Goal: Task Accomplishment & Management: Complete application form

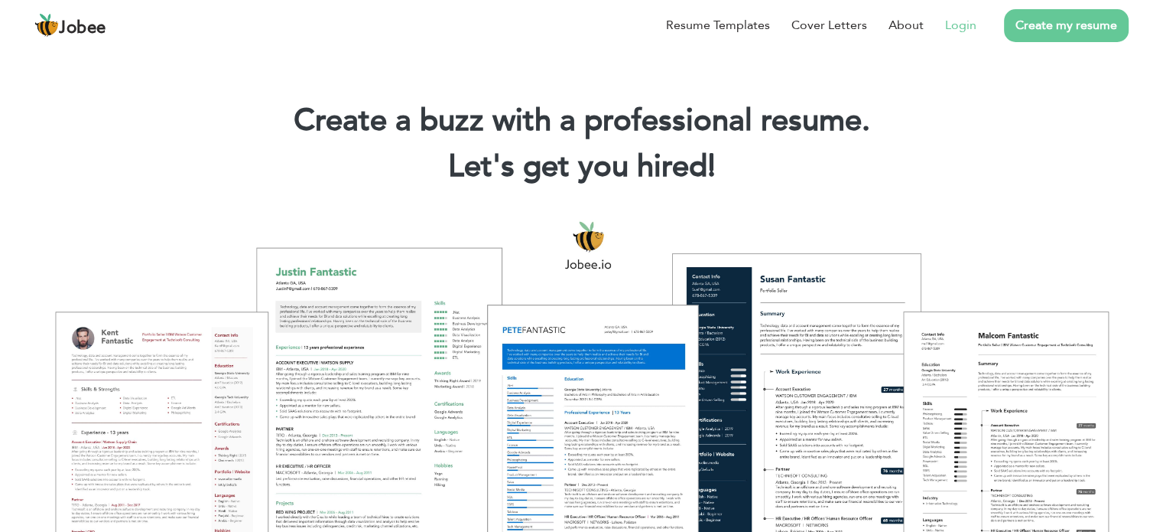
click at [965, 27] on link "Login" at bounding box center [960, 25] width 31 height 18
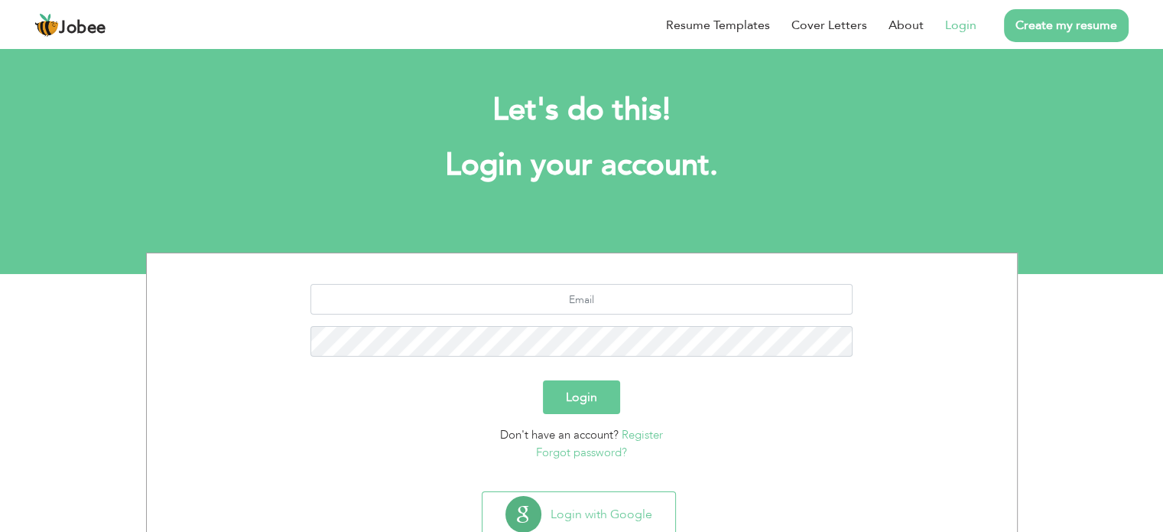
scroll to position [49, 0]
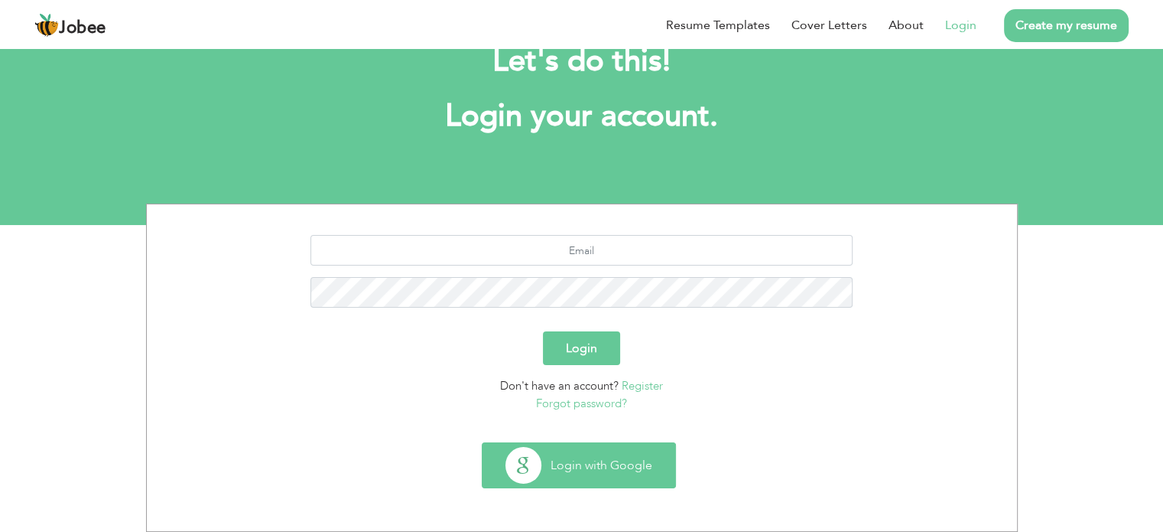
click at [577, 470] on button "Login with Google" at bounding box center [579, 465] width 193 height 44
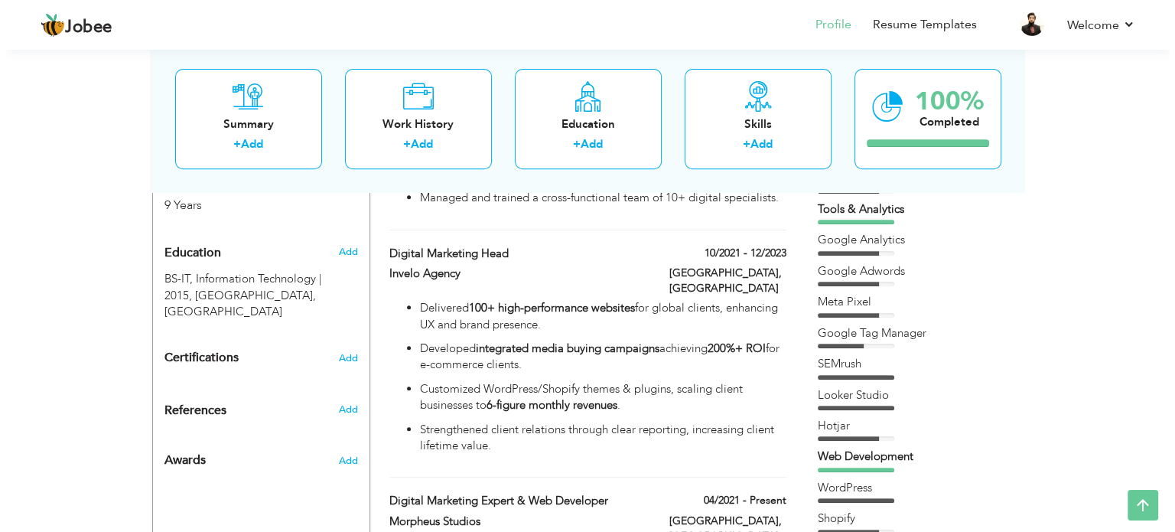
scroll to position [799, 0]
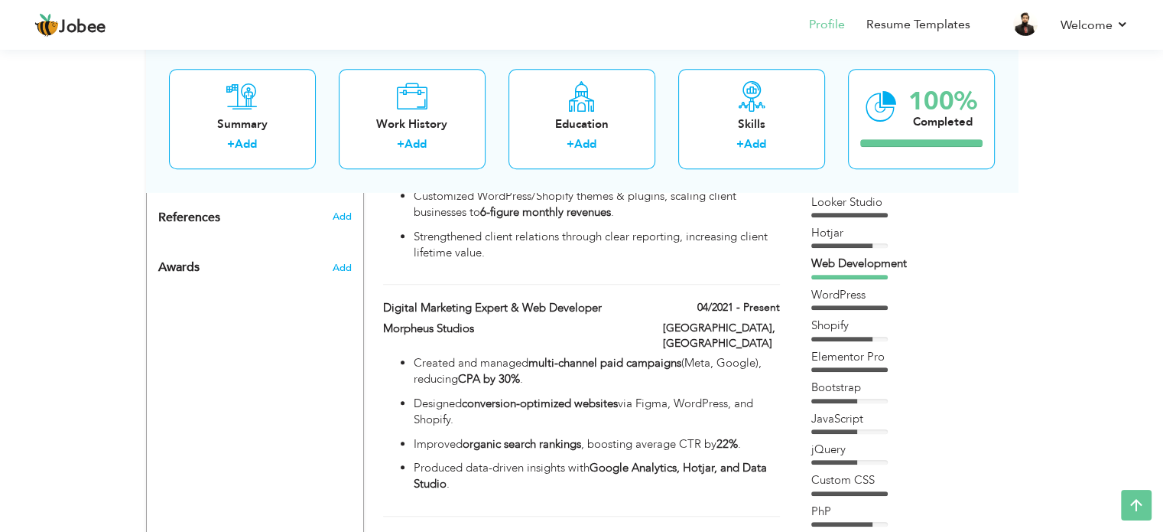
click at [647, 321] on div "Morpheus Studios" at bounding box center [512, 331] width 280 height 20
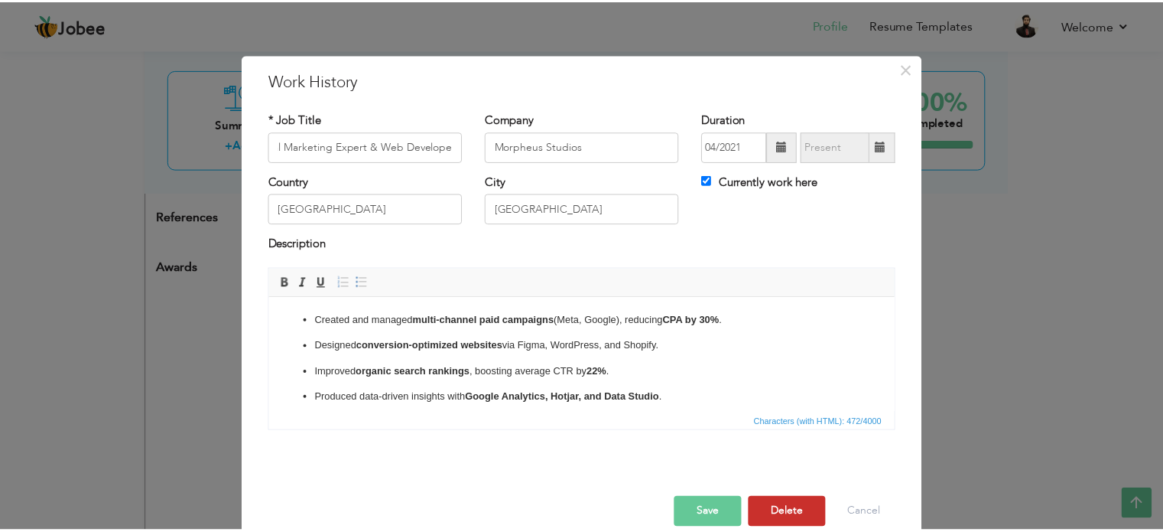
scroll to position [0, 0]
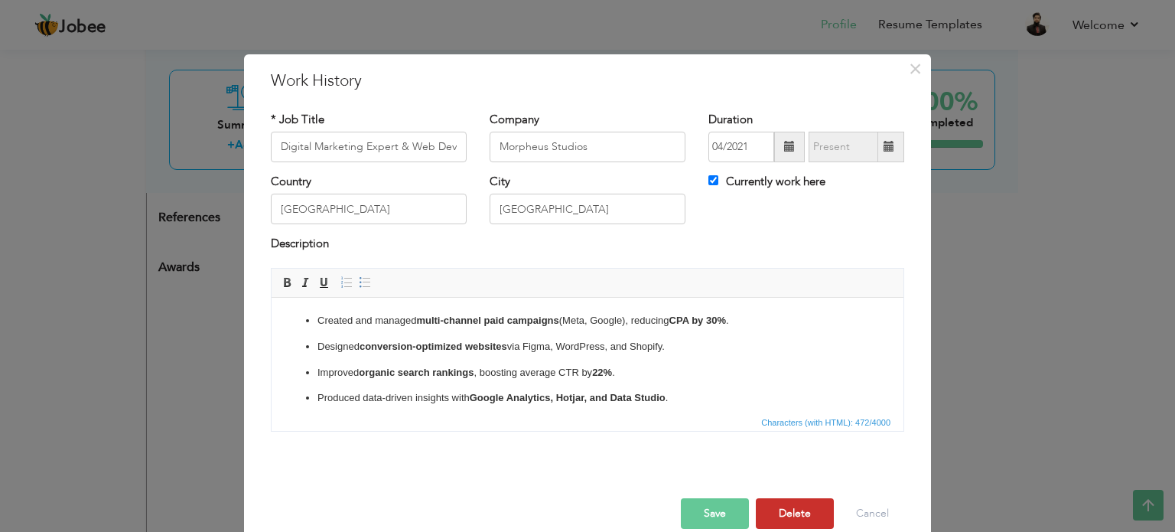
click at [798, 516] on button "Delete" at bounding box center [795, 513] width 78 height 31
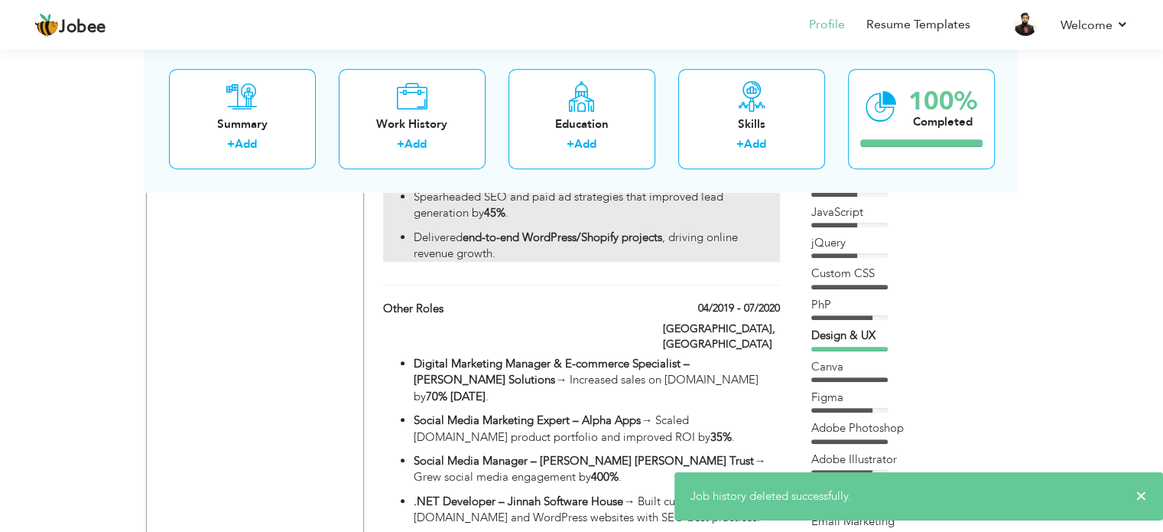
scroll to position [1010, 0]
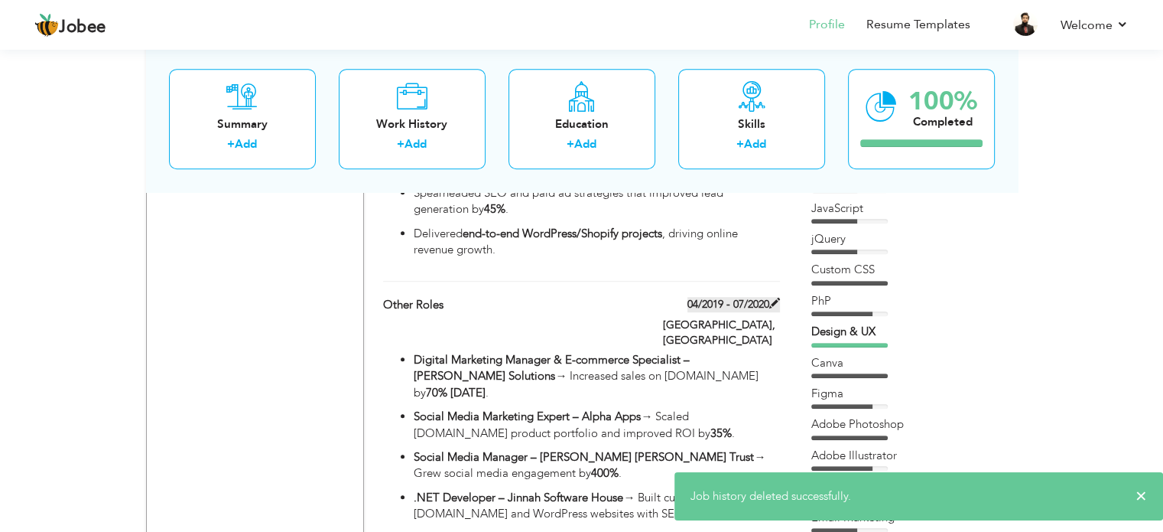
click at [712, 297] on label "04/2019 - 07/2020" at bounding box center [734, 304] width 93 height 15
type input "Other Roles"
type input "04/2019"
type input "07/2020"
checkbox input "false"
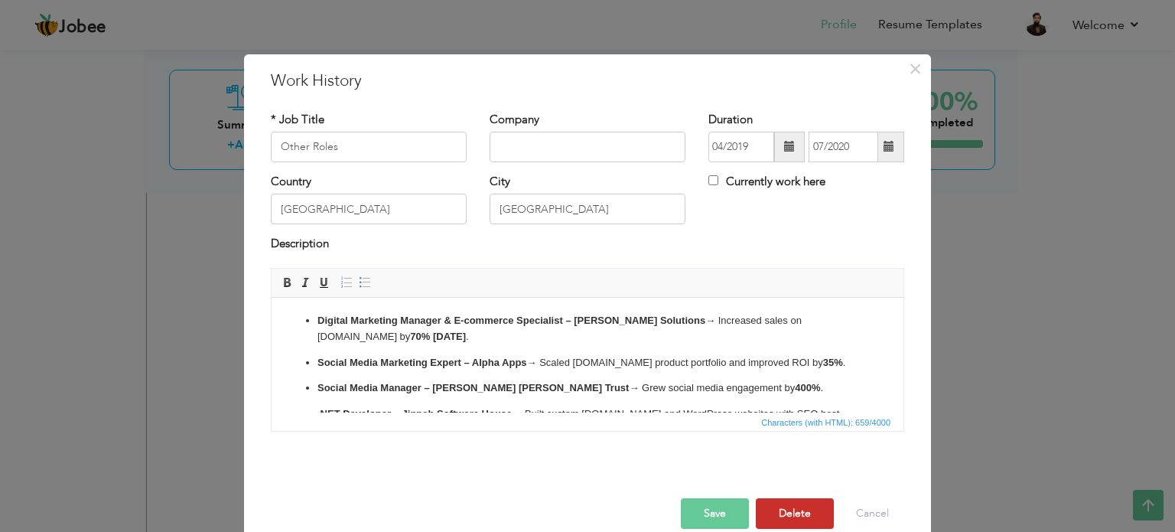
click at [776, 513] on button "Delete" at bounding box center [795, 513] width 78 height 31
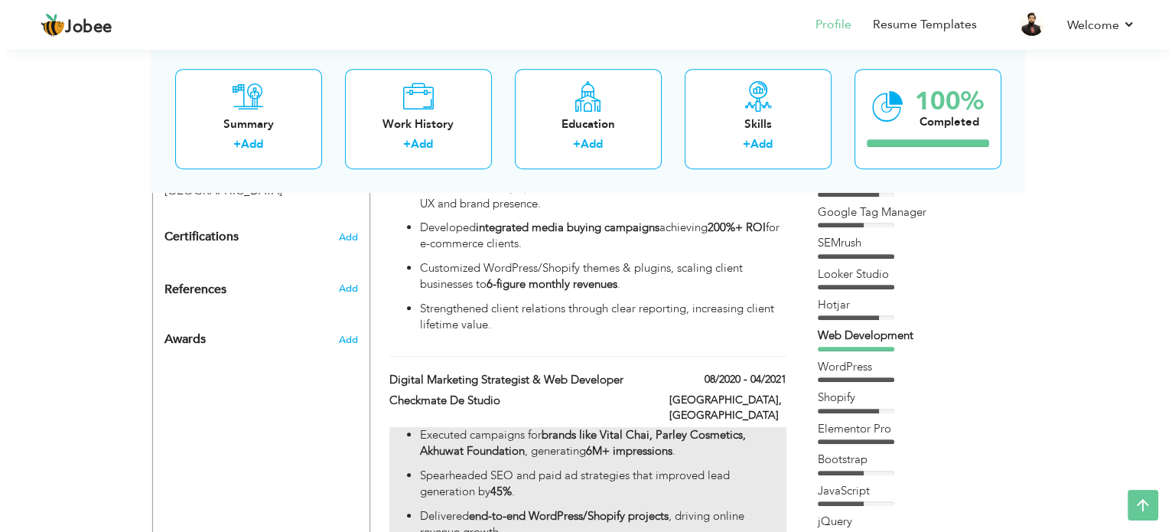
scroll to position [727, 0]
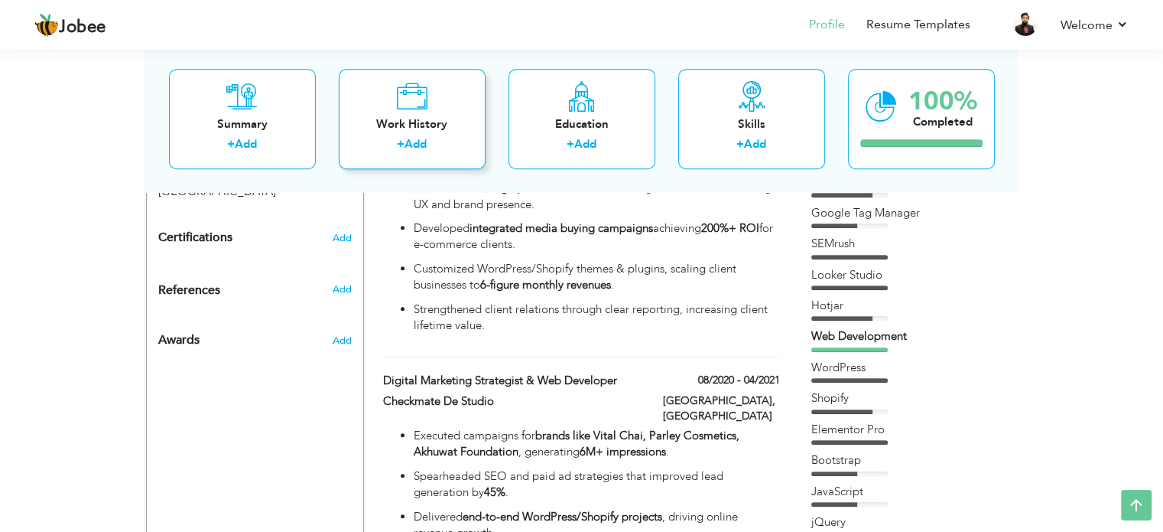
click at [408, 131] on div "Work History" at bounding box center [412, 124] width 122 height 16
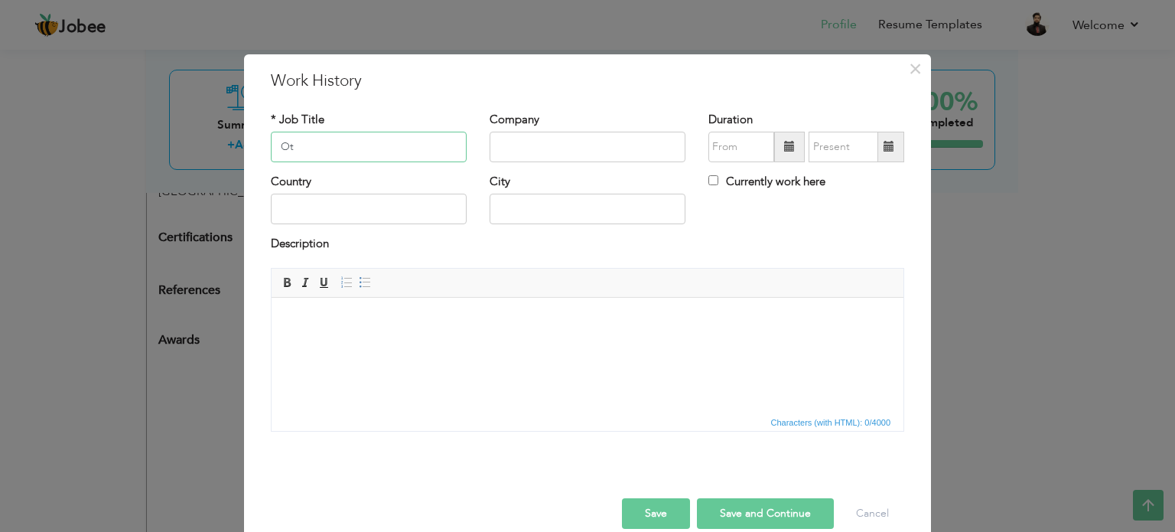
type input "O"
click at [532, 148] on input "text" at bounding box center [588, 147] width 196 height 31
paste input "MOMIN SOLUTIONS"
type input "MOMIN SOLUTIONS"
click at [370, 152] on input "text" at bounding box center [369, 147] width 196 height 31
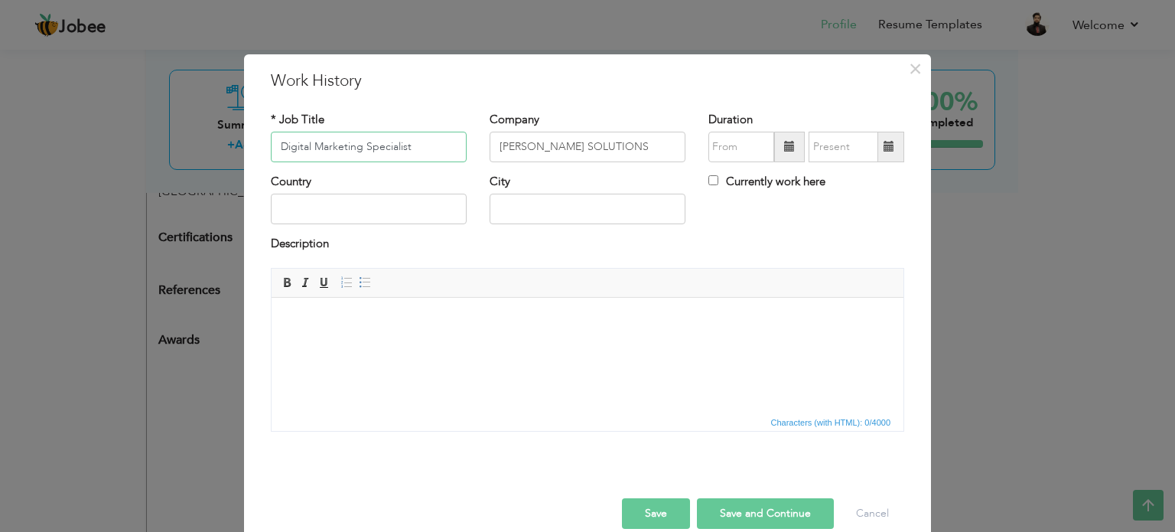
click at [370, 152] on input "Digital Marketing Specialist" at bounding box center [369, 147] width 196 height 31
click at [430, 145] on input "Digital Marketing & Ecommerce Expert" at bounding box center [369, 147] width 196 height 31
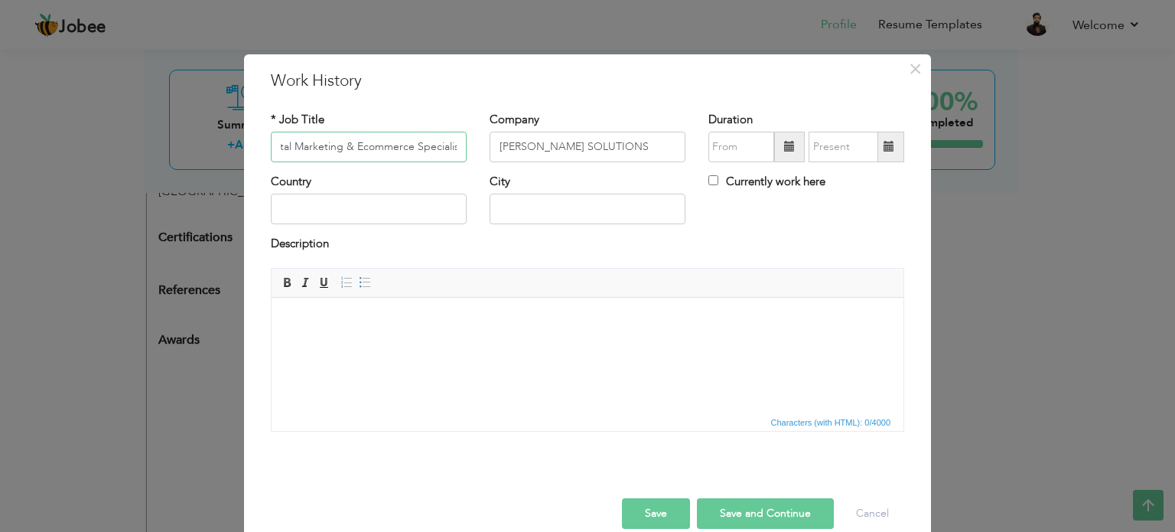
scroll to position [0, 23]
type input "Digital Marketing & Ecommerce Specialist"
click at [343, 207] on input "text" at bounding box center [369, 209] width 196 height 31
type input "Pakistan"
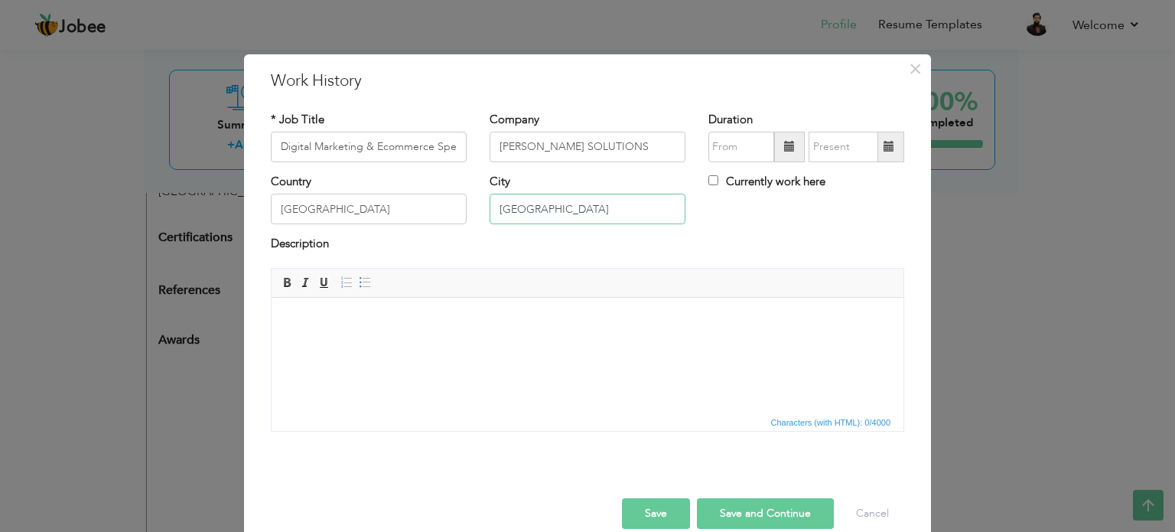
type input "Lahore"
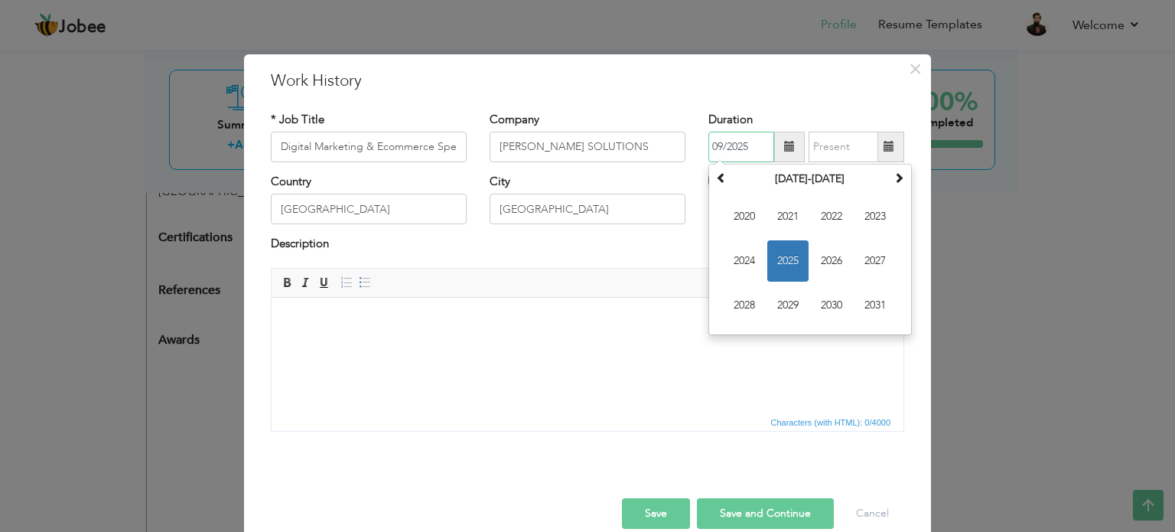
click at [732, 151] on input "09/2025" at bounding box center [741, 147] width 66 height 31
click at [716, 181] on span at bounding box center [721, 177] width 11 height 11
click at [893, 183] on span at bounding box center [898, 177] width 11 height 11
click at [712, 180] on th at bounding box center [721, 179] width 18 height 23
click at [777, 305] on span "2019" at bounding box center [787, 305] width 41 height 41
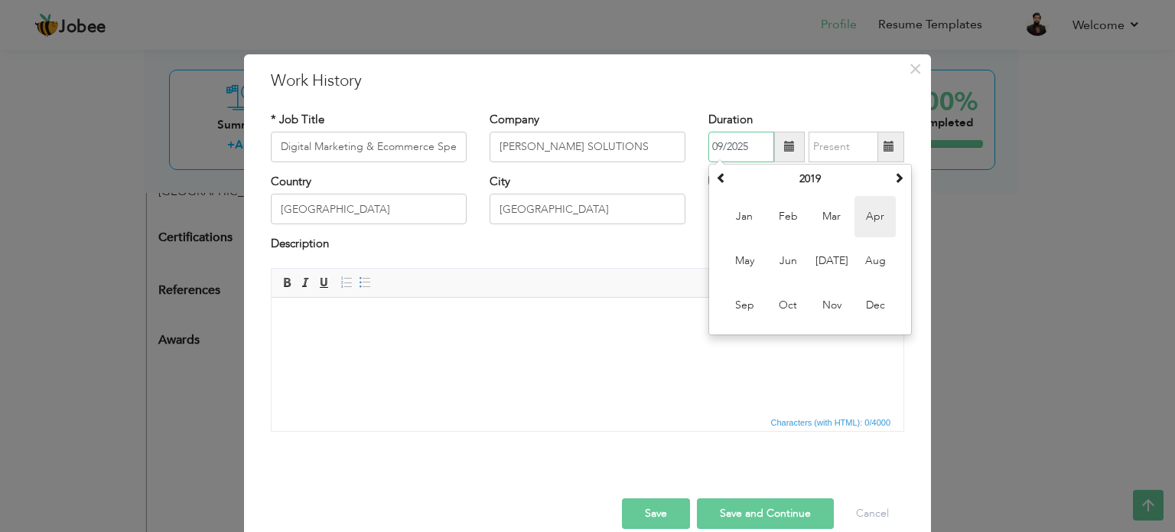
click at [862, 223] on span "Apr" at bounding box center [874, 216] width 41 height 41
type input "04/2019"
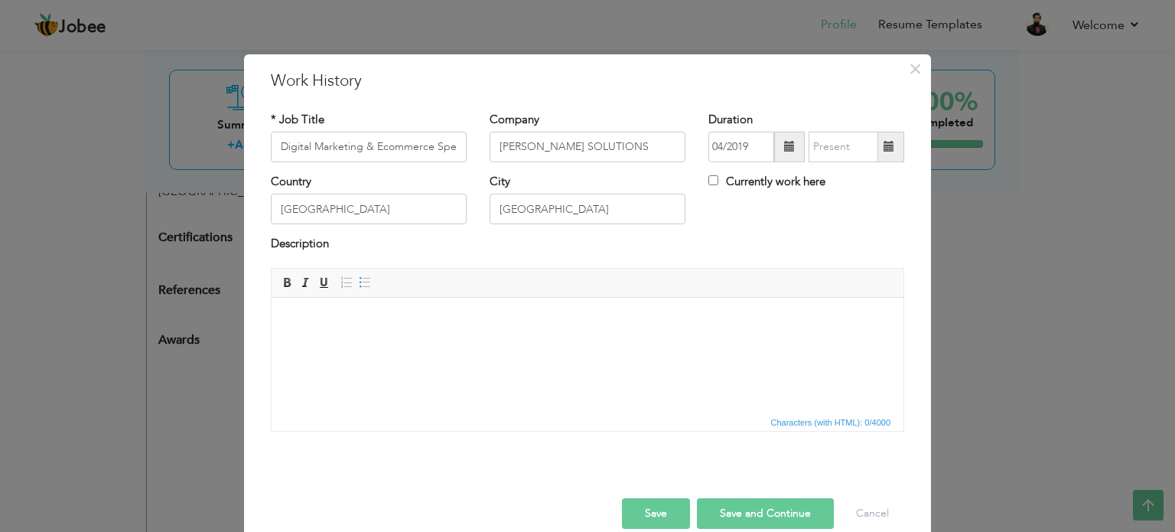
click at [884, 145] on span at bounding box center [888, 146] width 11 height 11
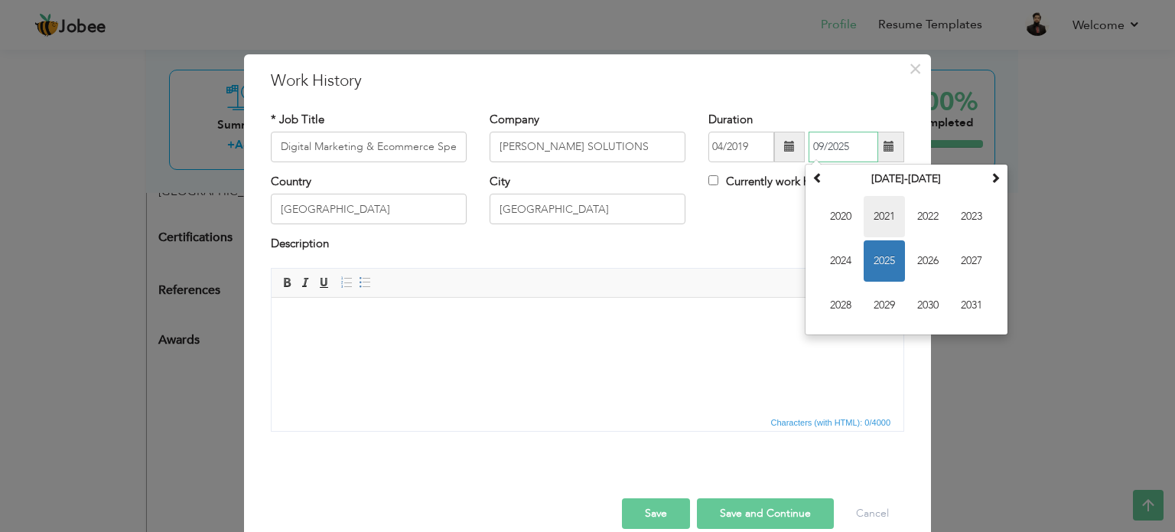
click at [890, 226] on span "2021" at bounding box center [884, 216] width 41 height 41
click at [929, 246] on span "Jul" at bounding box center [927, 260] width 41 height 41
type input "07/2021"
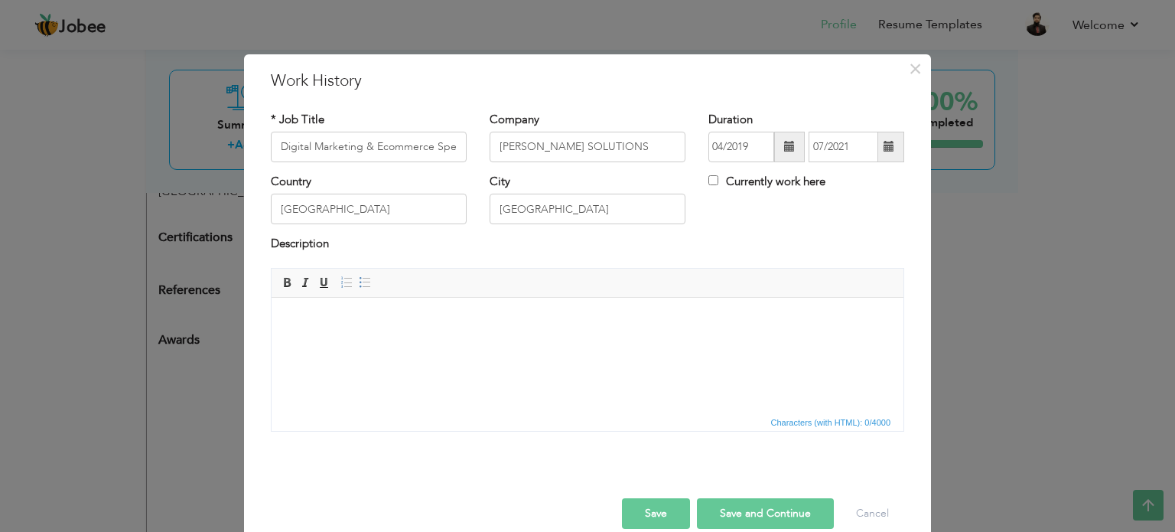
click at [591, 343] on html at bounding box center [588, 320] width 632 height 47
click at [452, 343] on html at bounding box center [588, 320] width 632 height 47
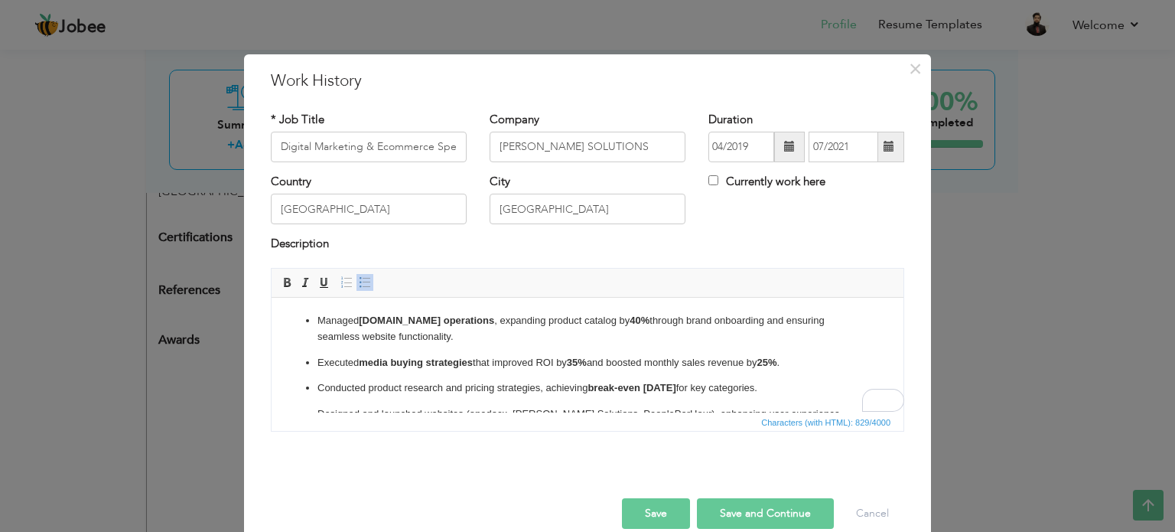
click at [753, 518] on button "Save and Continue" at bounding box center [765, 513] width 137 height 31
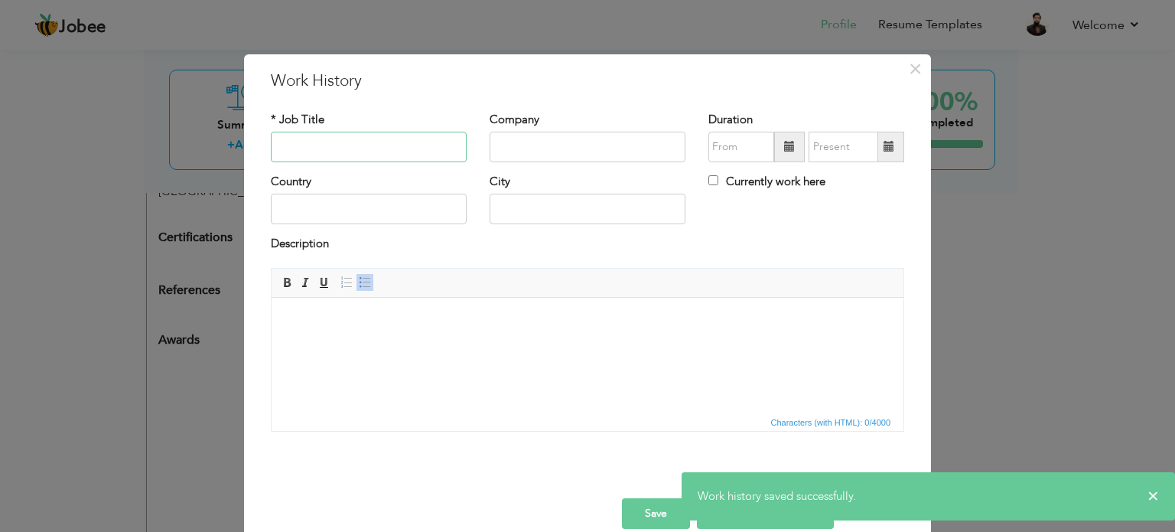
click at [412, 151] on input "text" at bounding box center [369, 147] width 196 height 31
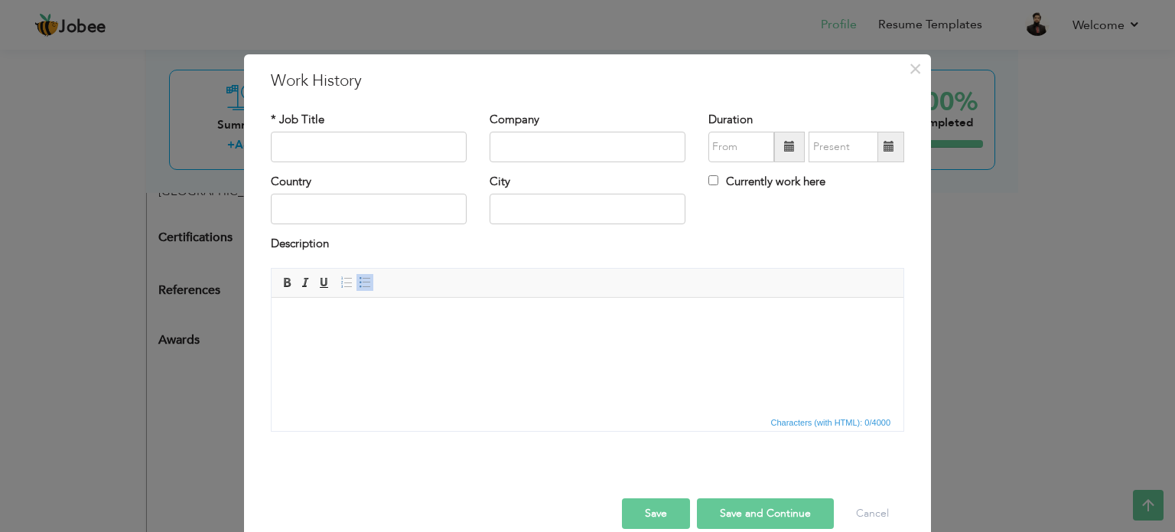
click at [499, 343] on html at bounding box center [588, 320] width 632 height 47
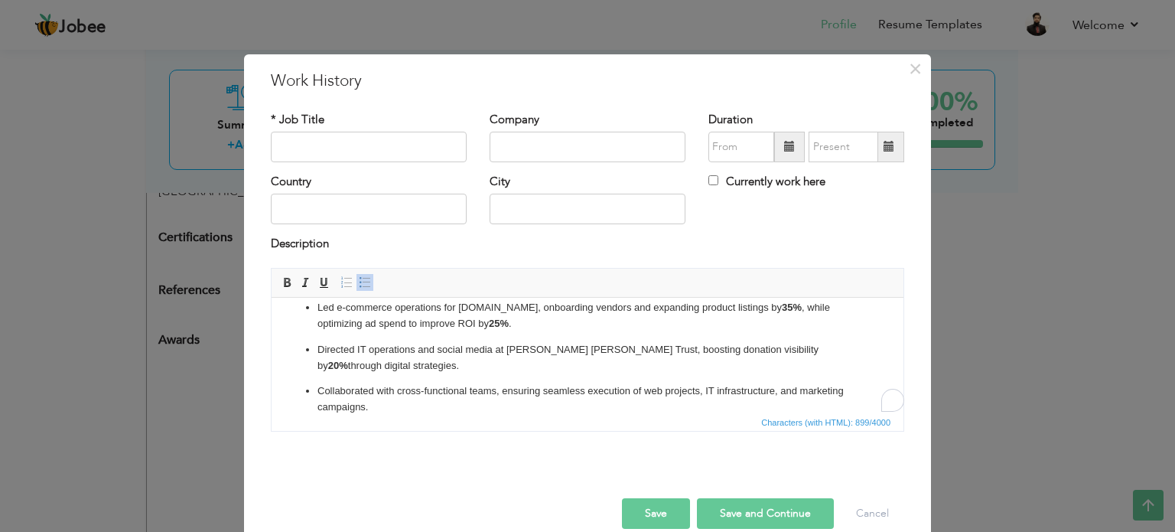
scroll to position [96, 0]
click at [357, 148] on input "text" at bounding box center [369, 147] width 196 height 31
type input "Other Roles"
click at [340, 210] on input "text" at bounding box center [369, 209] width 196 height 31
type input "Pakistan"
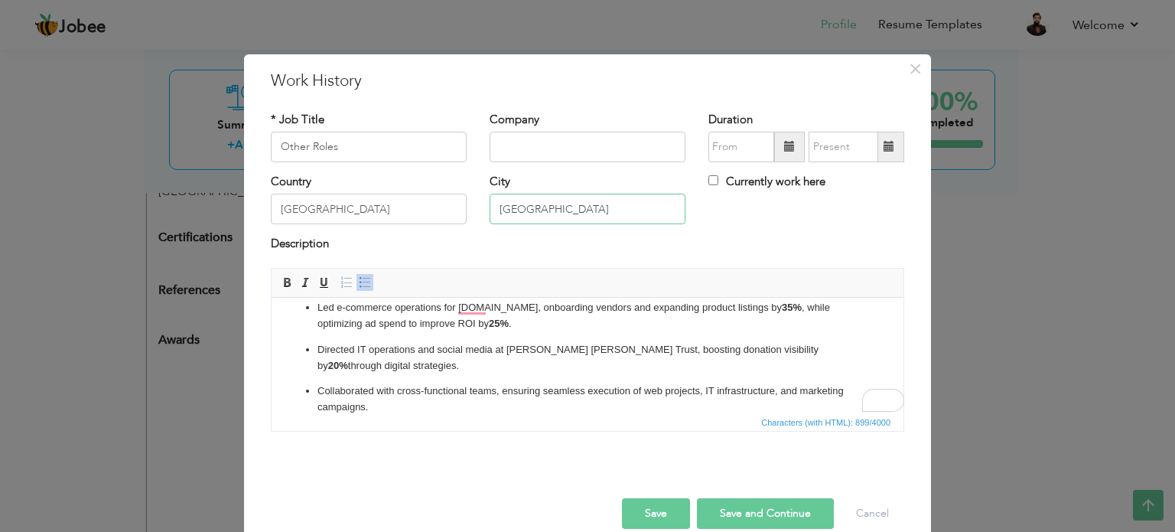
type input "Lahore"
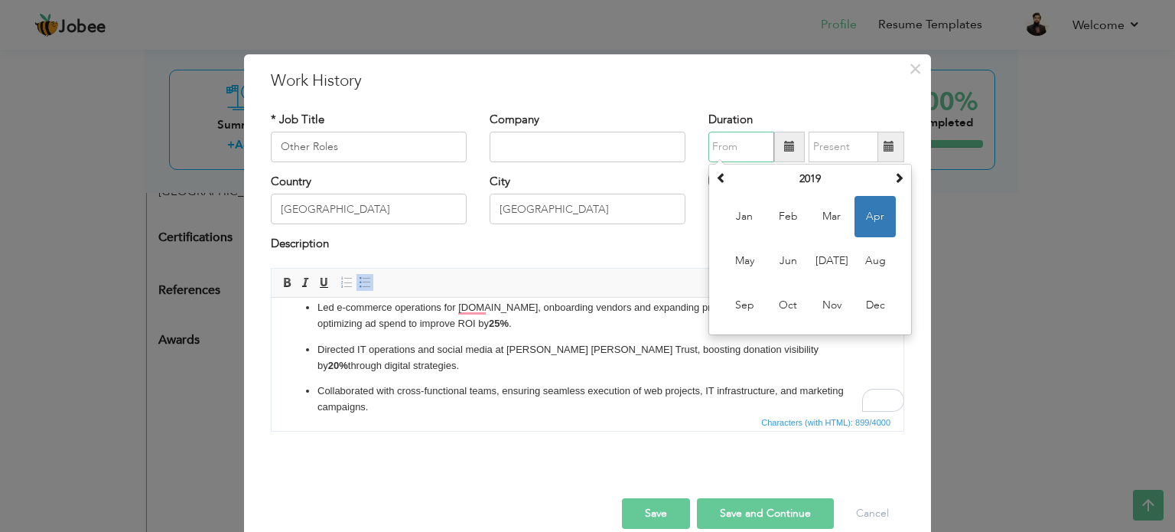
click at [744, 140] on input "text" at bounding box center [741, 147] width 66 height 31
click at [731, 174] on th "2019" at bounding box center [810, 179] width 159 height 23
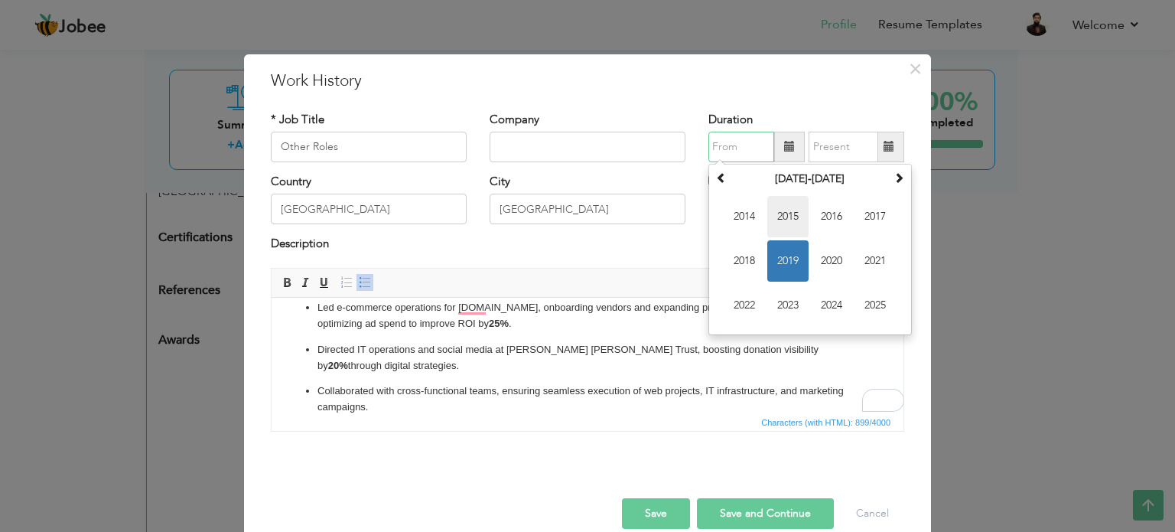
click at [778, 209] on span "2015" at bounding box center [787, 216] width 41 height 41
click at [751, 308] on span "Sep" at bounding box center [744, 305] width 41 height 41
type input "09/2015"
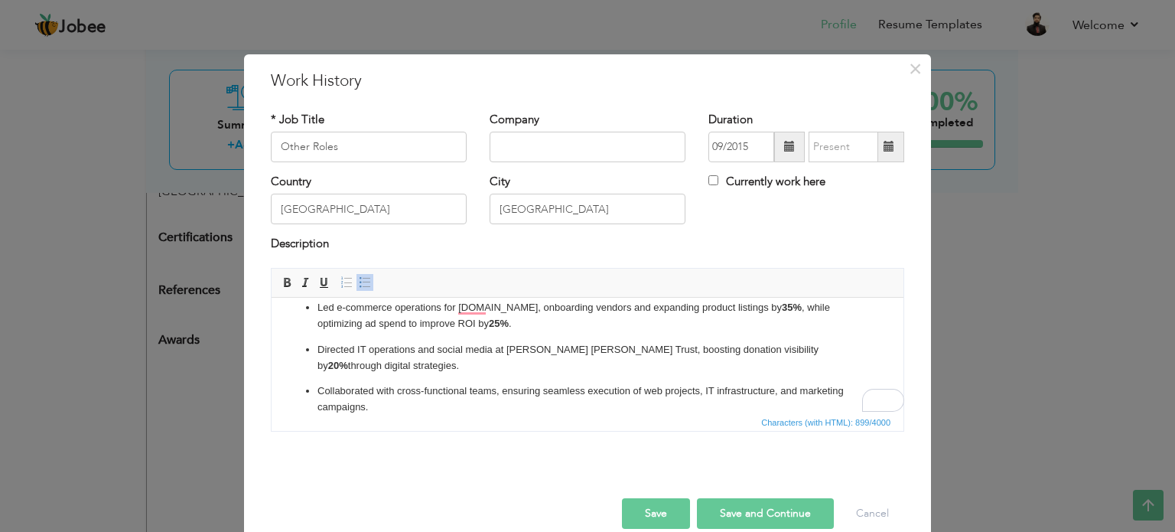
click at [874, 149] on span at bounding box center [889, 147] width 30 height 31
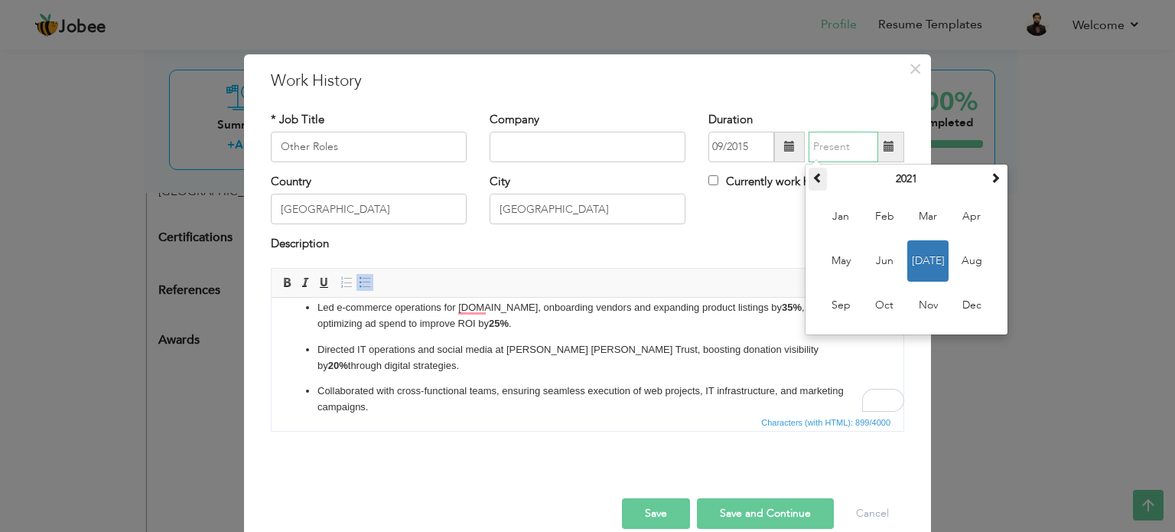
click at [812, 181] on span at bounding box center [817, 177] width 11 height 11
click at [864, 180] on th "2020" at bounding box center [906, 179] width 159 height 23
click at [835, 268] on span "2019" at bounding box center [840, 260] width 41 height 41
click at [933, 227] on span "Mar" at bounding box center [927, 216] width 41 height 41
type input "03/2019"
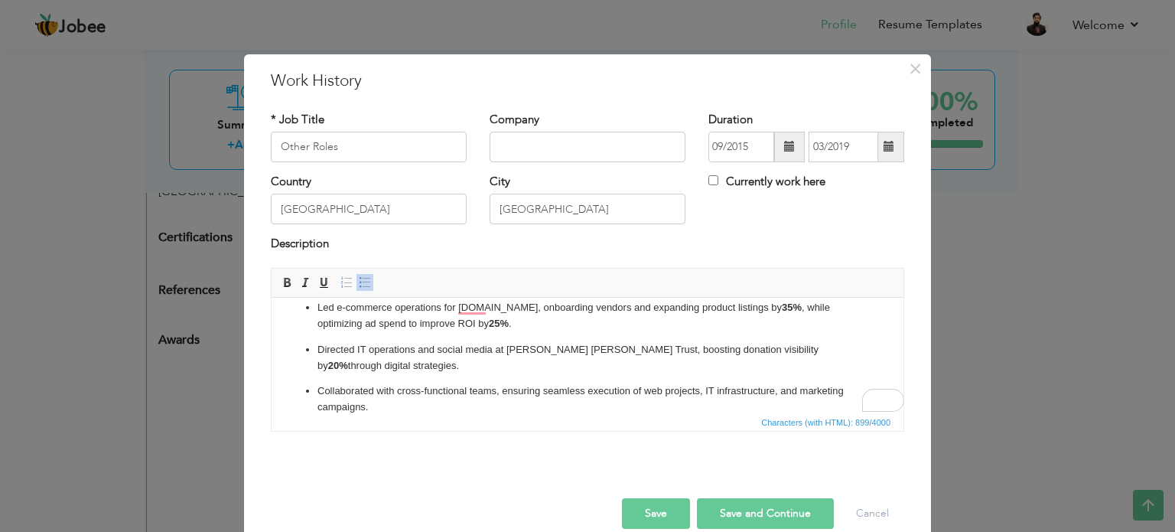
click at [639, 506] on button "Save" at bounding box center [656, 513] width 68 height 31
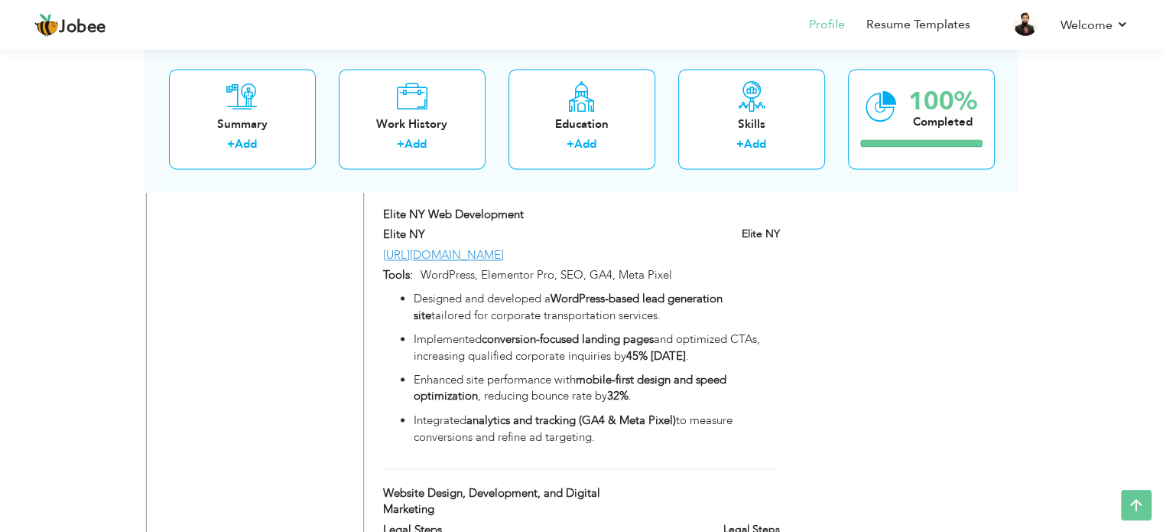
scroll to position [2478, 0]
click at [906, 15] on li "Resume Templates" at bounding box center [907, 25] width 125 height 41
click at [898, 28] on link "Resume Templates" at bounding box center [919, 25] width 104 height 18
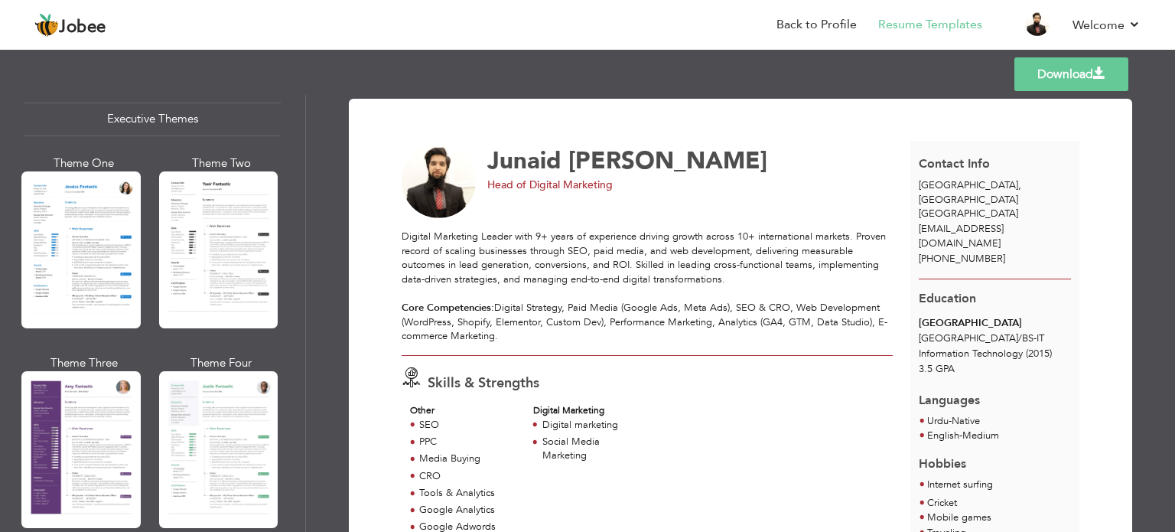
scroll to position [1155, 0]
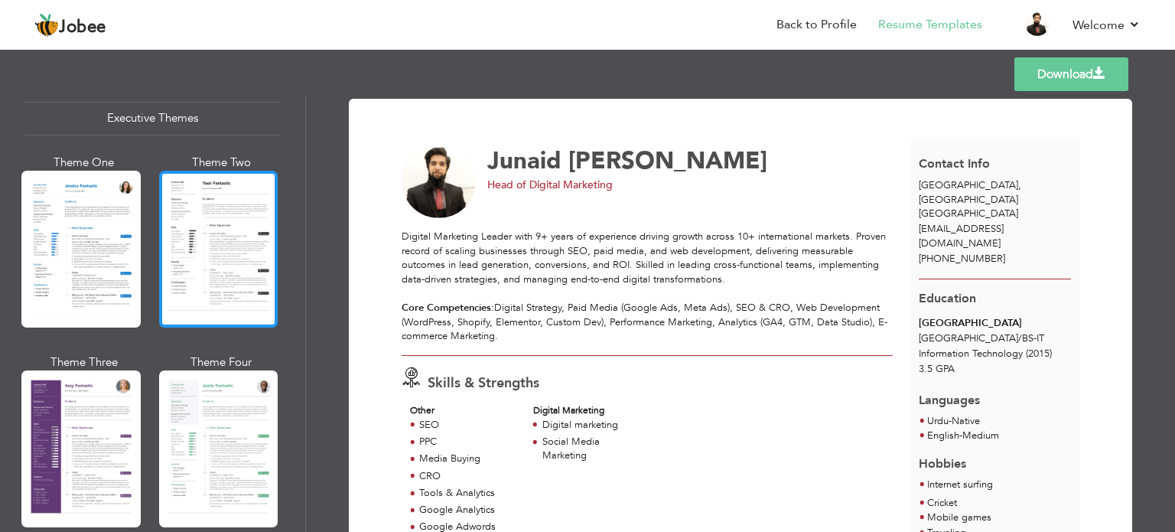
click at [222, 252] on div at bounding box center [218, 249] width 119 height 157
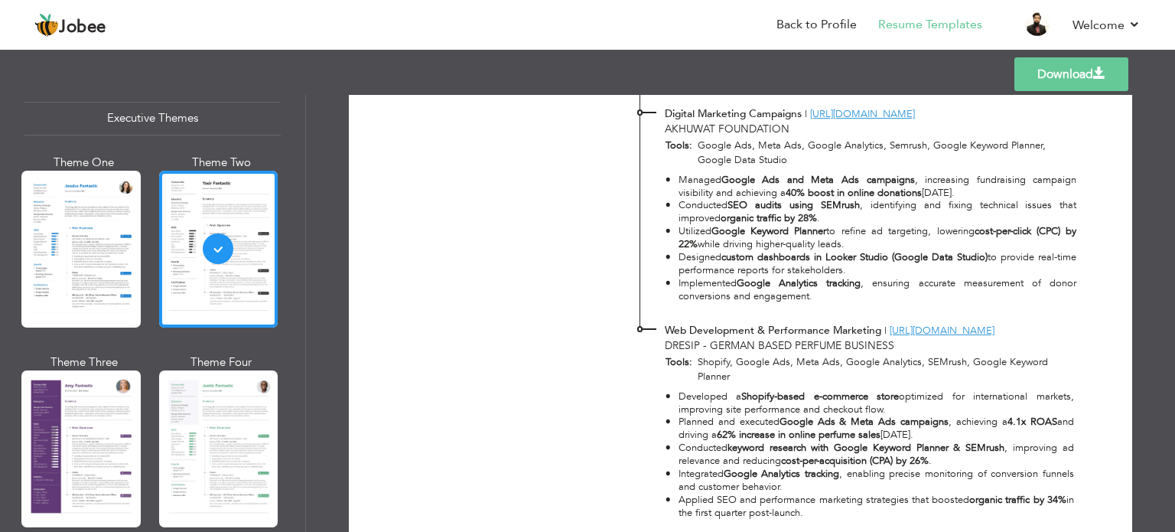
scroll to position [2794, 0]
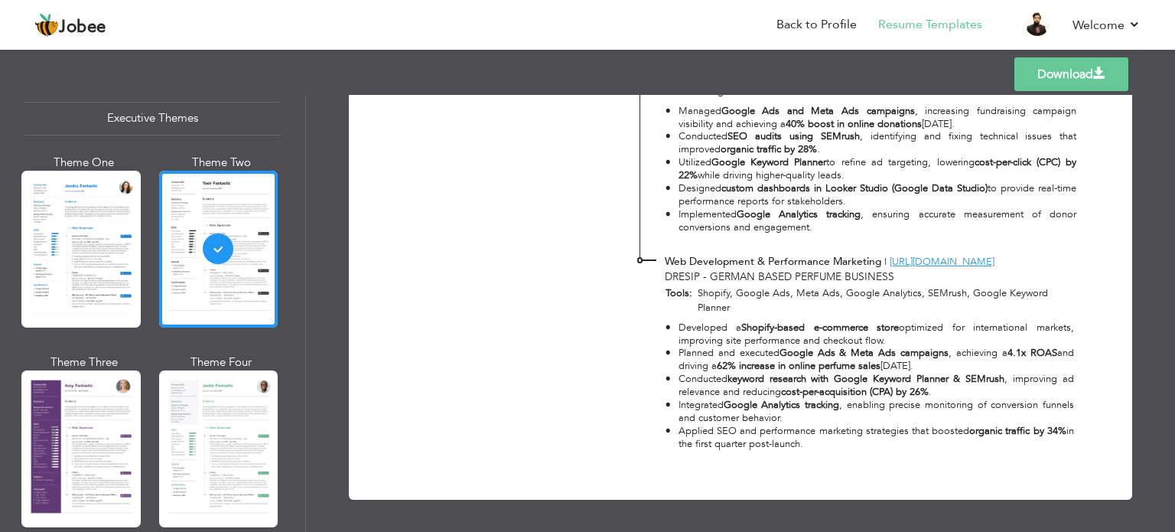
click at [1045, 76] on link "Download" at bounding box center [1071, 74] width 114 height 34
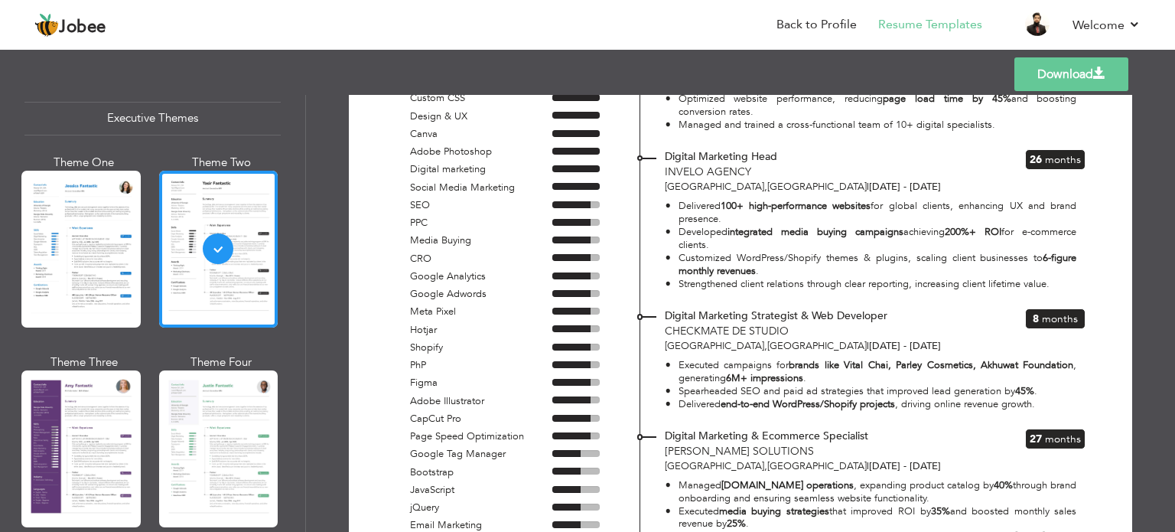
scroll to position [0, 0]
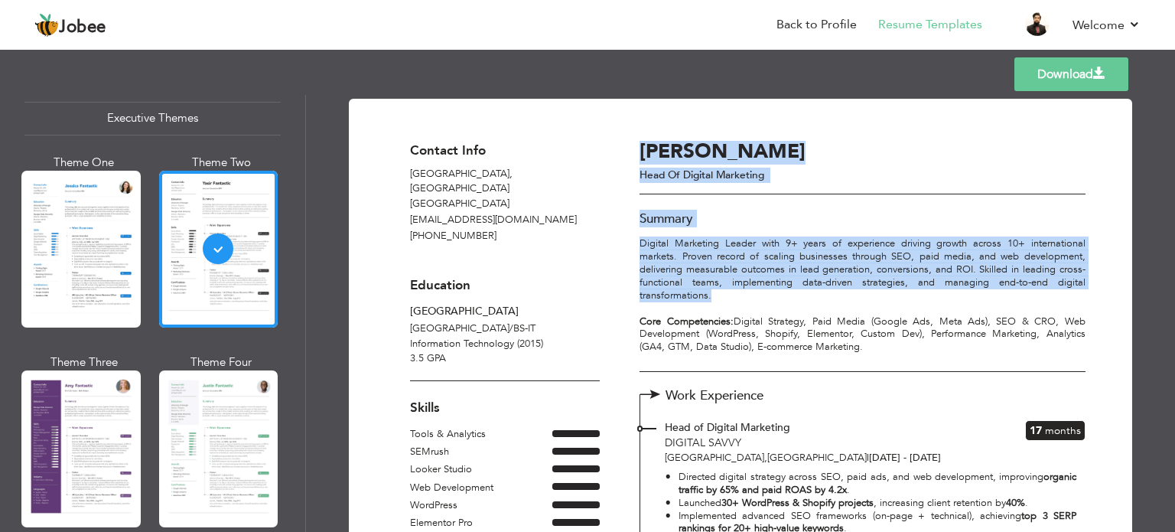
drag, startPoint x: 636, startPoint y: 242, endPoint x: 714, endPoint y: 298, distance: 95.5
click at [714, 298] on p "Digital Marketing Leader with 9+ years of experience driving growth across 10+ …" at bounding box center [861, 295] width 445 height 116
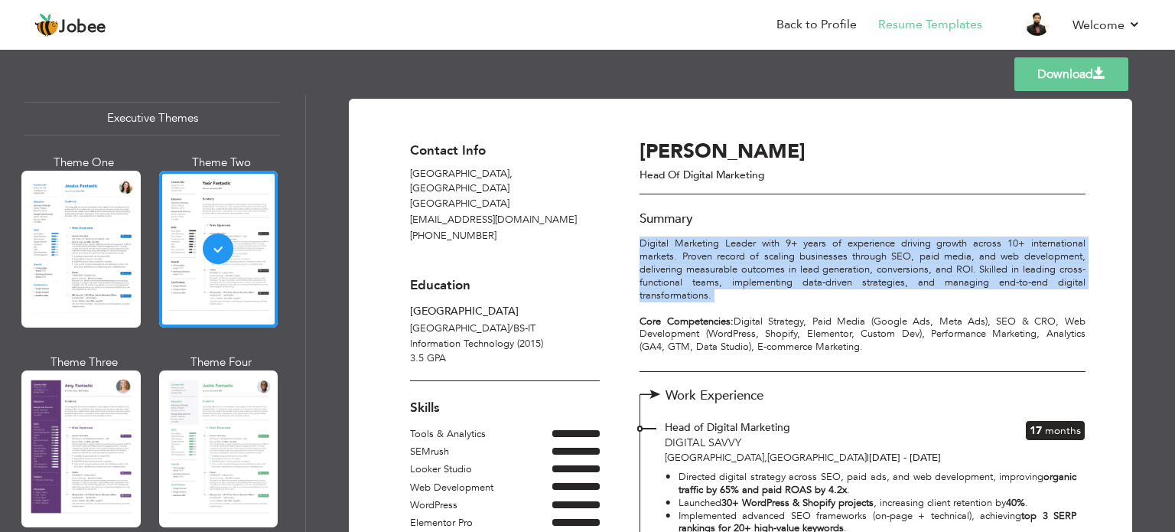
drag, startPoint x: 714, startPoint y: 298, endPoint x: 644, endPoint y: 248, distance: 85.5
click at [644, 248] on p "Digital Marketing Leader with 9+ years of experience driving growth across 10+ …" at bounding box center [861, 295] width 445 height 116
